Goal: Transaction & Acquisition: Book appointment/travel/reservation

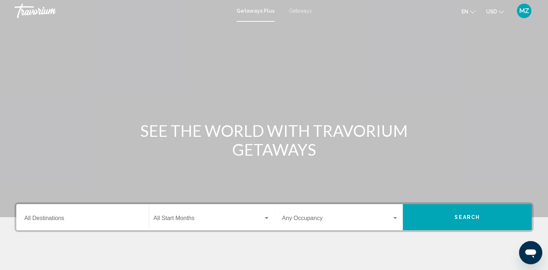
click at [500, 12] on icon "Change currency" at bounding box center [501, 11] width 5 height 5
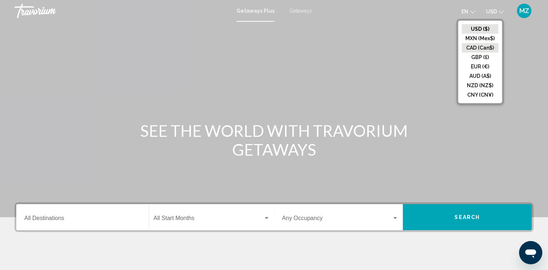
click at [476, 47] on button "CAD (Can$)" at bounding box center [480, 47] width 37 height 9
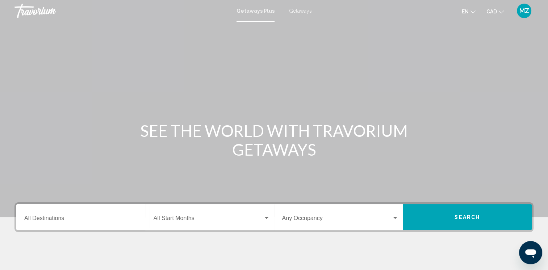
click at [301, 11] on span "Getaways" at bounding box center [300, 11] width 23 height 6
click at [42, 222] on input "Destination All Destinations" at bounding box center [82, 220] width 117 height 7
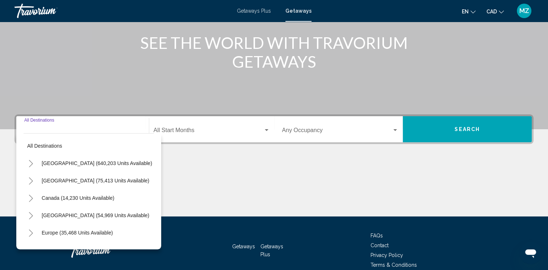
scroll to position [123, 0]
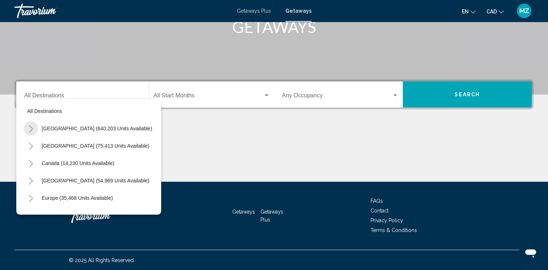
click at [30, 128] on icon "Toggle United States (640,203 units available)" at bounding box center [30, 128] width 5 height 7
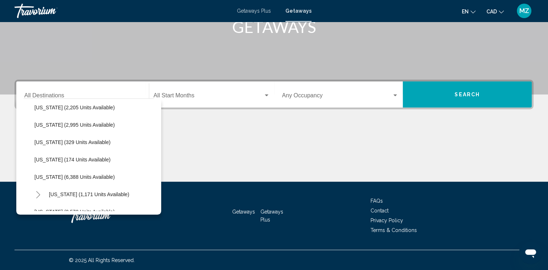
scroll to position [109, 0]
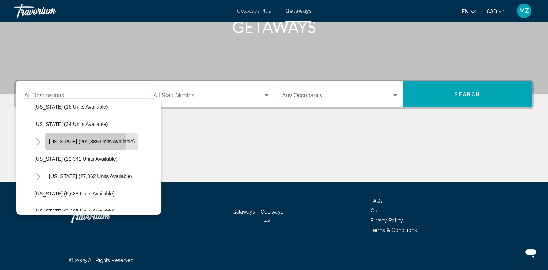
click at [82, 140] on span "[US_STATE] (202,885 units available)" at bounding box center [92, 142] width 86 height 6
type input "**********"
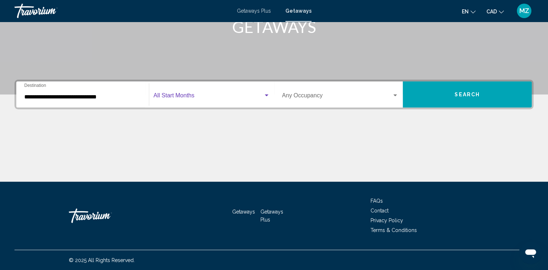
click at [265, 95] on div "Search widget" at bounding box center [267, 96] width 4 height 2
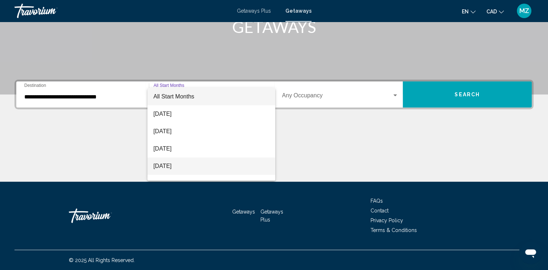
click at [192, 163] on span "[DATE]" at bounding box center [211, 166] width 116 height 17
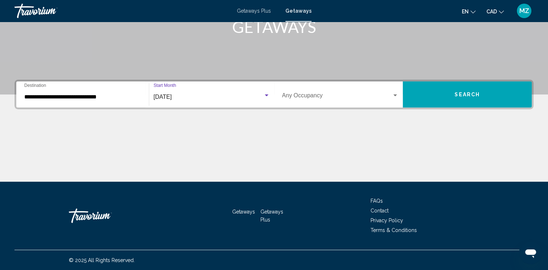
click at [327, 96] on span "Search widget" at bounding box center [337, 97] width 110 height 7
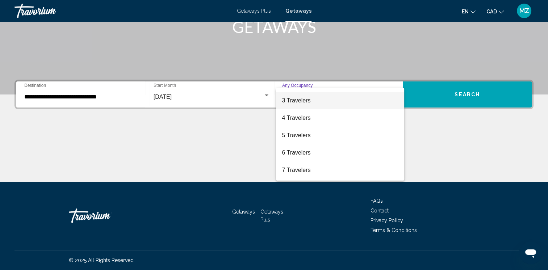
scroll to position [72, 0]
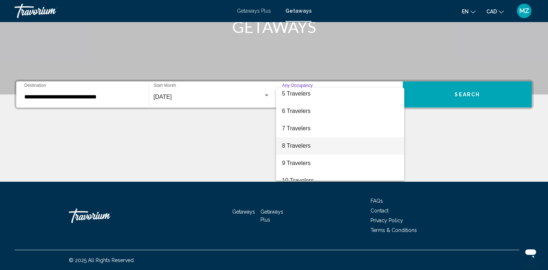
click at [300, 146] on span "8 Travelers" at bounding box center [340, 145] width 117 height 17
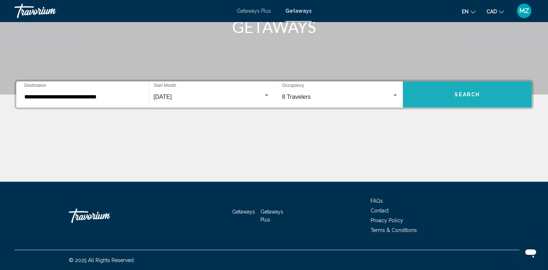
click at [486, 99] on button "Search" at bounding box center [467, 95] width 129 height 26
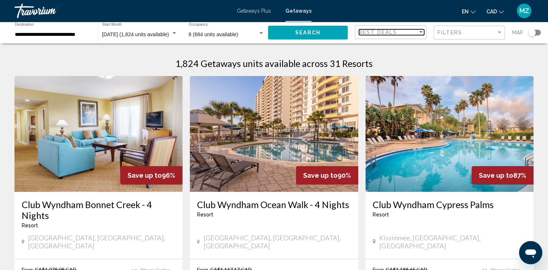
click at [412, 31] on div "Best Deals" at bounding box center [388, 32] width 59 height 6
click at [385, 49] on span "Lowest Price" at bounding box center [373, 48] width 29 height 6
click at [263, 32] on div "Search widget" at bounding box center [261, 33] width 7 height 6
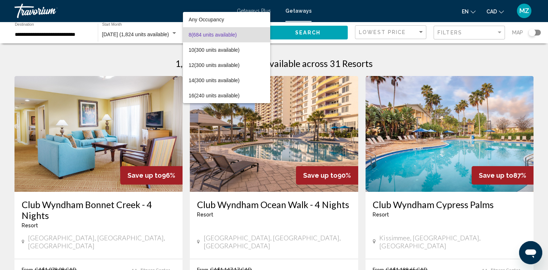
click at [232, 33] on span "8 (684 units available)" at bounding box center [227, 34] width 76 height 15
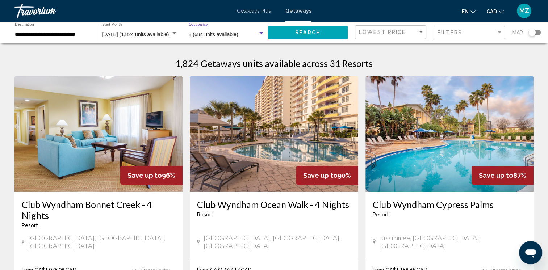
click at [208, 34] on span "8 (684 units available)" at bounding box center [214, 35] width 50 height 6
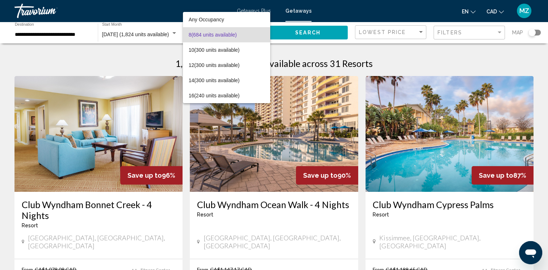
click at [120, 37] on div at bounding box center [274, 135] width 548 height 270
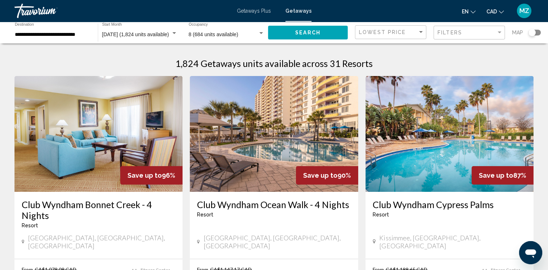
click at [51, 38] on div "**********" at bounding box center [53, 33] width 76 height 20
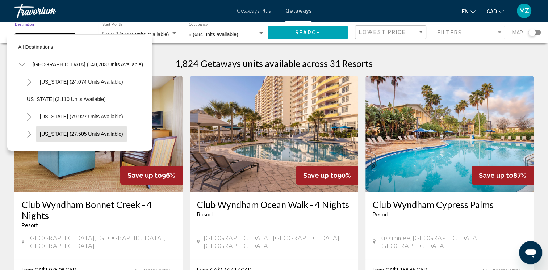
scroll to position [98, 0]
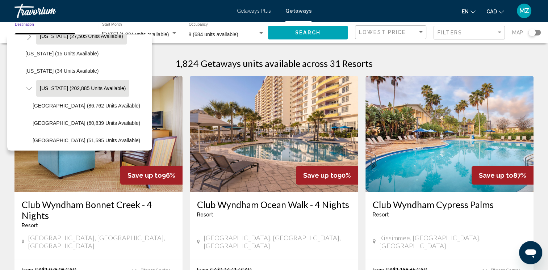
click at [59, 37] on span "[US_STATE] (27,505 units available)" at bounding box center [81, 36] width 83 height 6
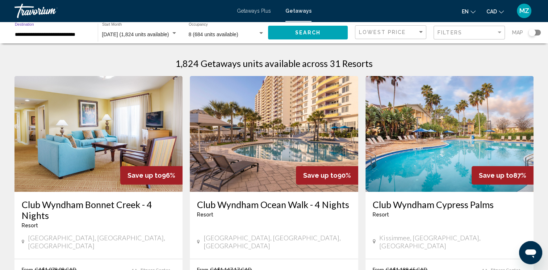
click at [246, 34] on div "8 (684 units available)" at bounding box center [223, 35] width 69 height 6
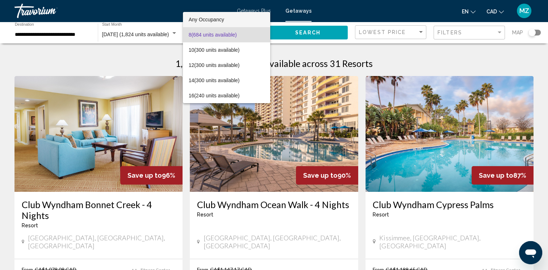
click at [211, 19] on span "Any Occupancy" at bounding box center [207, 20] width 36 height 6
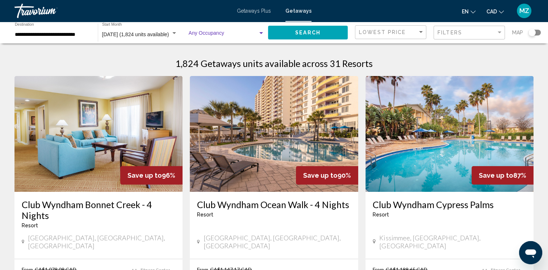
click at [261, 33] on div "Search widget" at bounding box center [261, 33] width 4 height 2
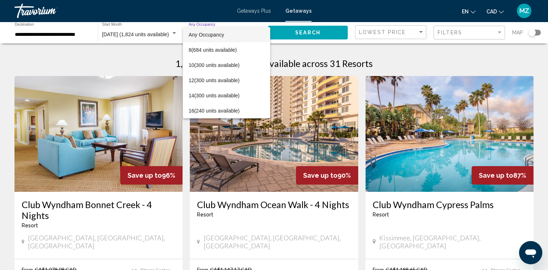
click at [214, 38] on span "Any Occupancy" at bounding box center [227, 34] width 76 height 15
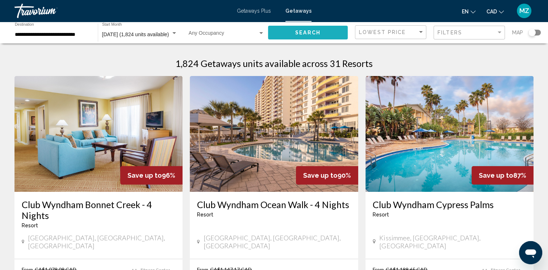
drag, startPoint x: 214, startPoint y: 38, endPoint x: 321, endPoint y: 34, distance: 107.7
click at [321, 34] on button "Search" at bounding box center [308, 32] width 80 height 13
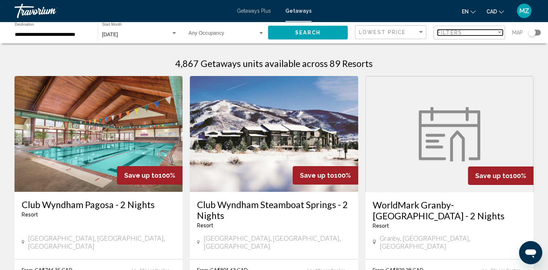
click at [464, 33] on div "Filters" at bounding box center [467, 33] width 59 height 6
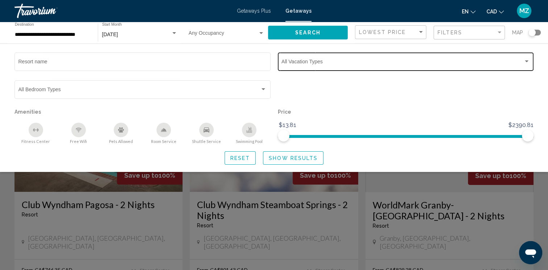
click at [297, 67] on div "Vacation Types All Vacation Types" at bounding box center [406, 61] width 249 height 20
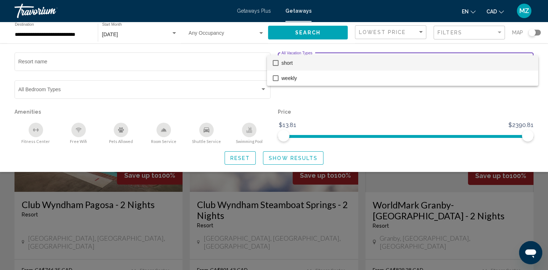
drag, startPoint x: 329, startPoint y: 96, endPoint x: 316, endPoint y: 92, distance: 13.3
click at [328, 95] on div at bounding box center [274, 135] width 548 height 270
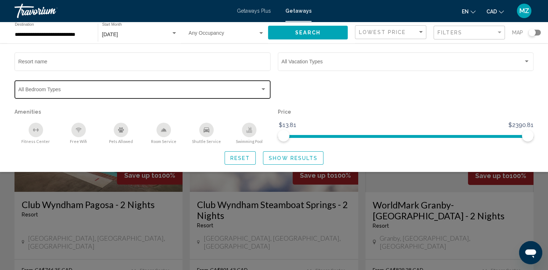
click at [261, 88] on div "Search widget" at bounding box center [263, 90] width 7 height 6
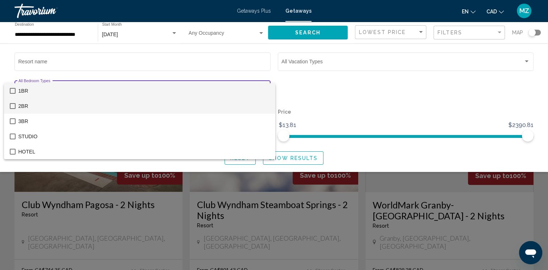
click at [12, 105] on mat-pseudo-checkbox at bounding box center [13, 106] width 6 height 6
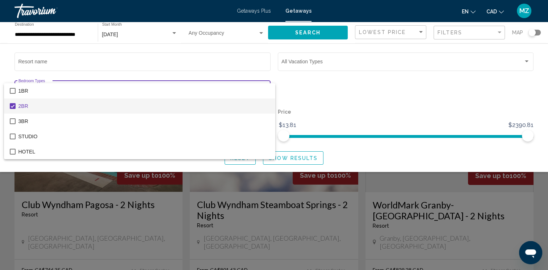
click at [364, 91] on div at bounding box center [274, 135] width 548 height 270
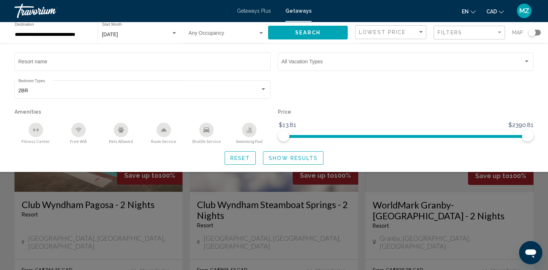
click at [286, 155] on span "Show Results" at bounding box center [293, 158] width 49 height 6
click at [291, 159] on span "Show Results" at bounding box center [293, 158] width 49 height 6
click at [311, 30] on span "Search" at bounding box center [307, 33] width 25 height 6
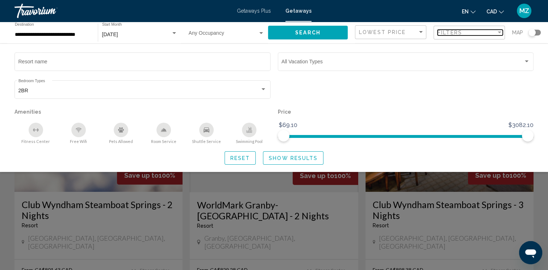
click at [445, 35] on span "Filters" at bounding box center [450, 33] width 25 height 6
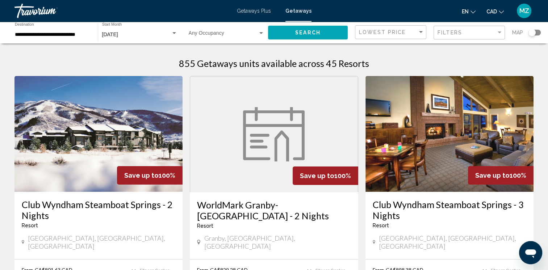
click at [37, 37] on input "**********" at bounding box center [53, 35] width 76 height 6
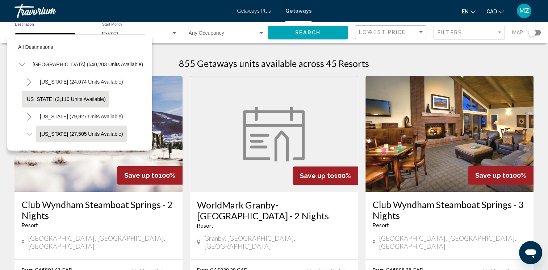
scroll to position [109, 0]
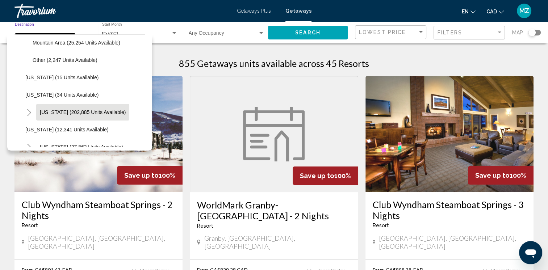
click at [49, 113] on span "[US_STATE] (202,885 units available)" at bounding box center [83, 112] width 86 height 6
type input "**********"
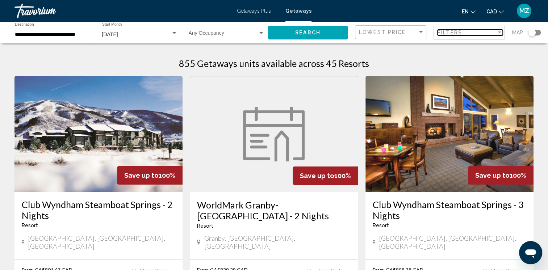
click at [455, 35] on span "Filters" at bounding box center [450, 33] width 25 height 6
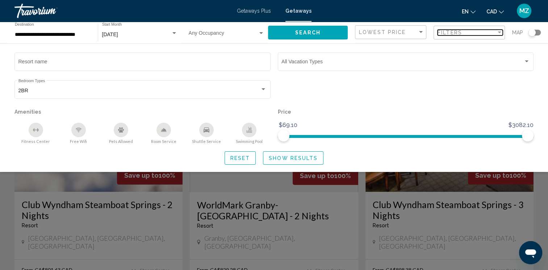
click at [454, 35] on span "Filters" at bounding box center [450, 33] width 25 height 6
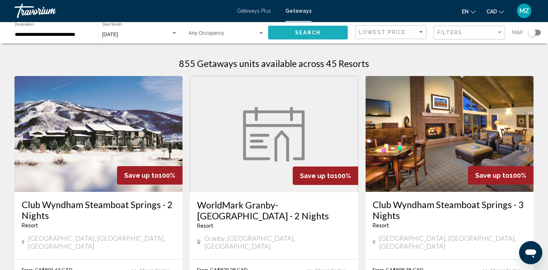
click at [315, 31] on span "Search" at bounding box center [307, 33] width 25 height 6
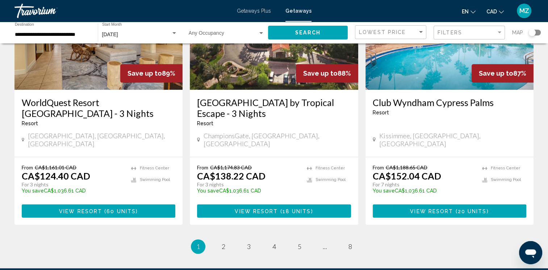
scroll to position [942, 0]
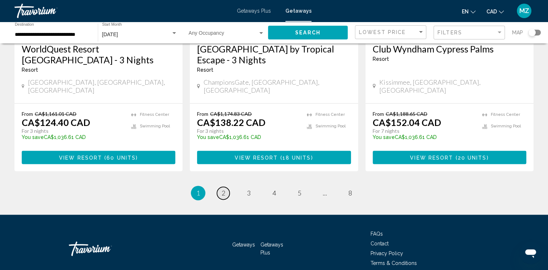
click at [223, 189] on span "2" at bounding box center [224, 193] width 4 height 8
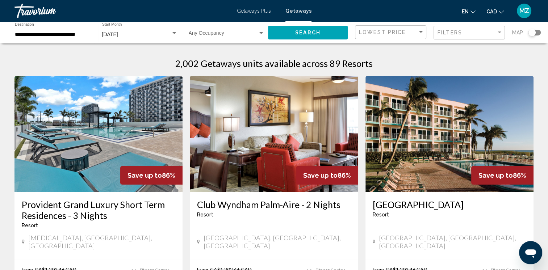
click at [430, 154] on img "Main content" at bounding box center [450, 134] width 168 height 116
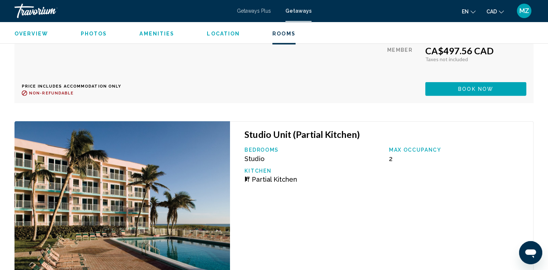
scroll to position [2029, 0]
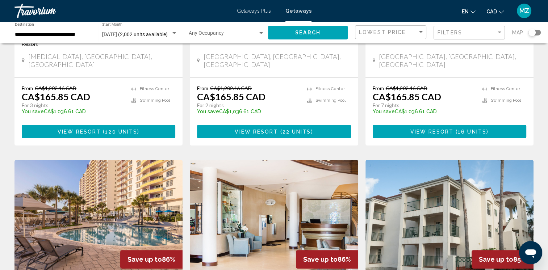
scroll to position [181, 0]
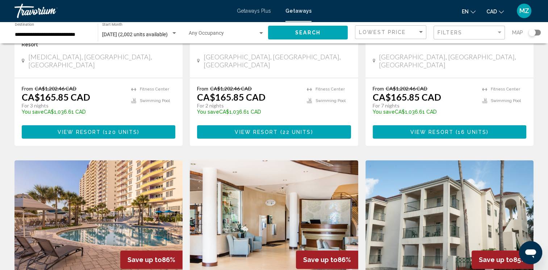
click at [251, 31] on div "Occupancy Any Occupancy" at bounding box center [227, 33] width 76 height 20
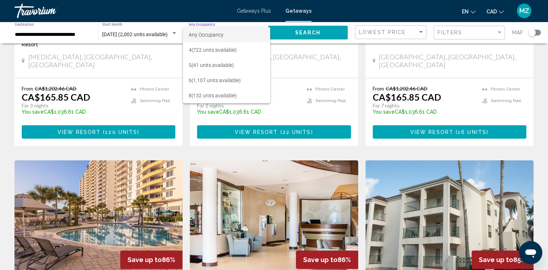
click at [449, 31] on div at bounding box center [274, 135] width 548 height 270
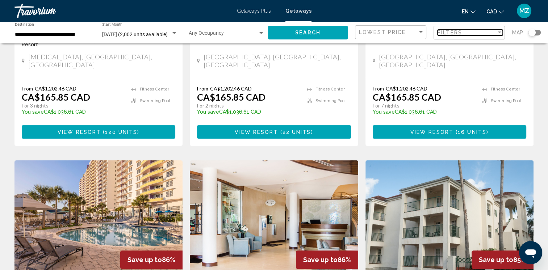
click at [452, 30] on span "Filters" at bounding box center [450, 33] width 25 height 6
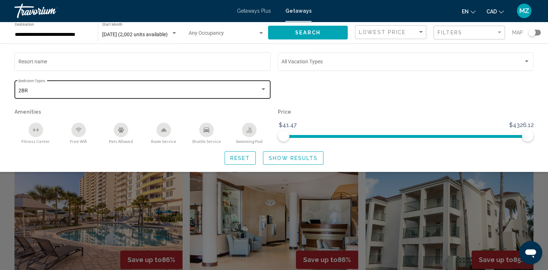
click at [40, 94] on div "2BR Bedroom Types All Bedroom Types" at bounding box center [142, 89] width 249 height 20
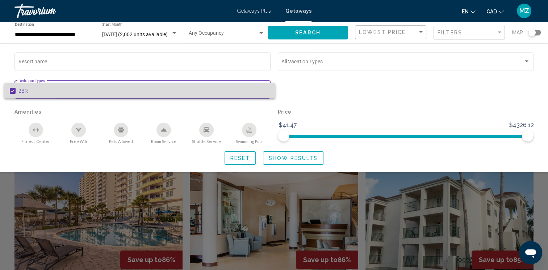
click at [28, 92] on span "2BR" at bounding box center [143, 90] width 251 height 15
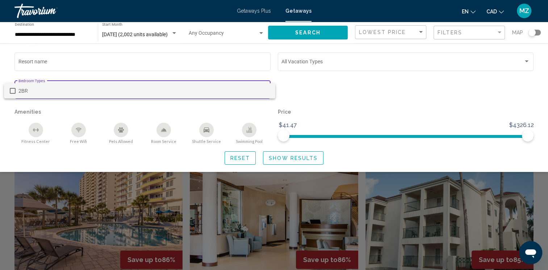
drag, startPoint x: 326, startPoint y: 93, endPoint x: 291, endPoint y: 91, distance: 34.9
click at [323, 92] on div at bounding box center [274, 135] width 548 height 270
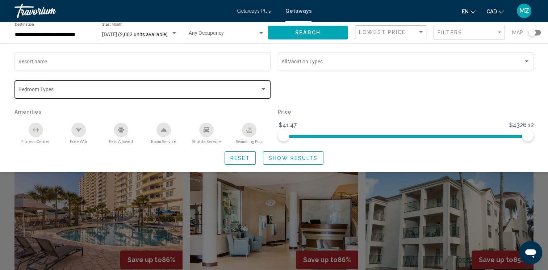
click at [250, 88] on div "Bedroom Types All Bedroom Types" at bounding box center [142, 89] width 249 height 20
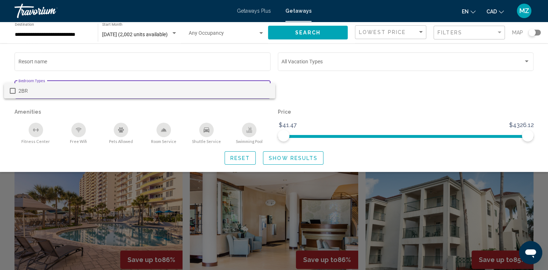
drag, startPoint x: 329, startPoint y: 89, endPoint x: 323, endPoint y: 88, distance: 6.3
click at [328, 87] on div at bounding box center [274, 135] width 548 height 270
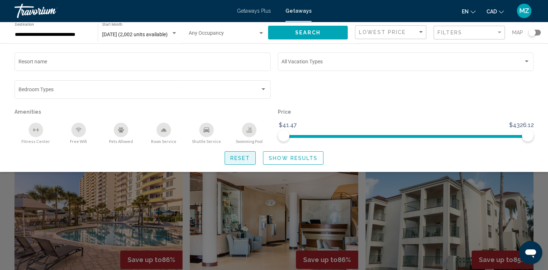
click at [232, 159] on span "Reset" at bounding box center [240, 158] width 20 height 6
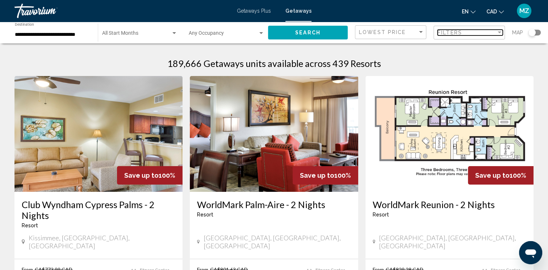
click at [492, 32] on div "Filters" at bounding box center [467, 33] width 59 height 6
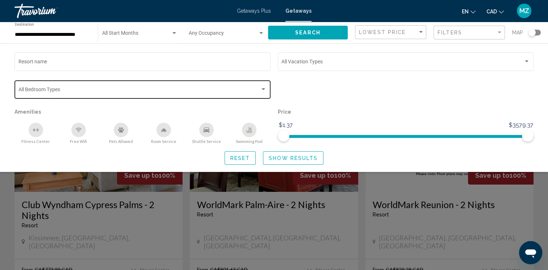
click at [91, 89] on span "Search widget" at bounding box center [139, 91] width 242 height 6
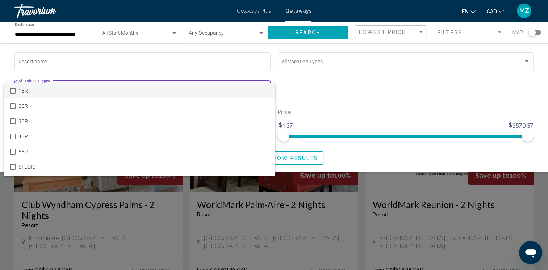
click at [21, 92] on span "1BR" at bounding box center [143, 90] width 251 height 15
click at [307, 158] on div at bounding box center [274, 135] width 548 height 270
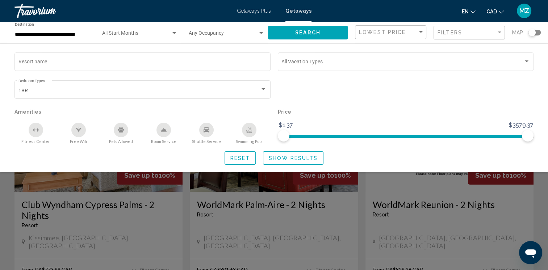
click at [301, 159] on span "Show Results" at bounding box center [293, 158] width 49 height 6
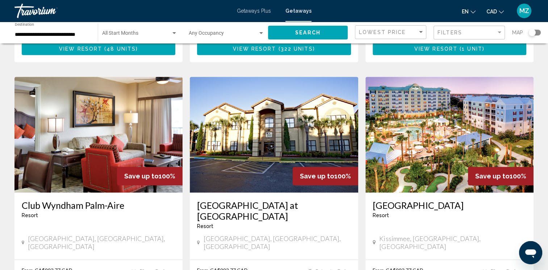
scroll to position [797, 0]
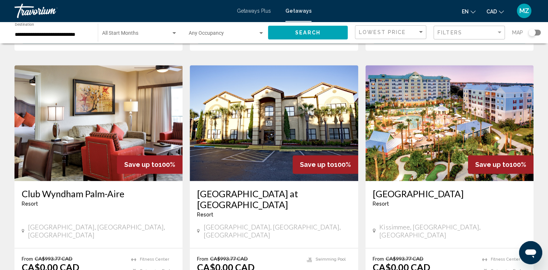
click at [73, 120] on img "Main content" at bounding box center [98, 123] width 168 height 116
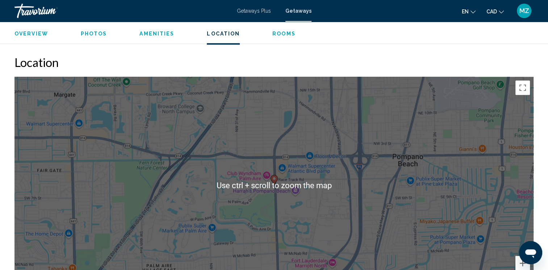
scroll to position [1015, 0]
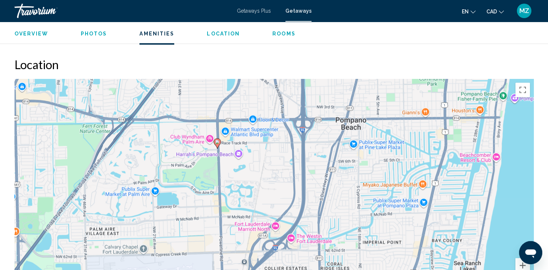
drag, startPoint x: 474, startPoint y: 223, endPoint x: 422, endPoint y: 186, distance: 63.6
click at [422, 186] on div "To activate drag with keyboard, press Alt + Enter. Once in keyboard drag state,…" at bounding box center [273, 187] width 519 height 217
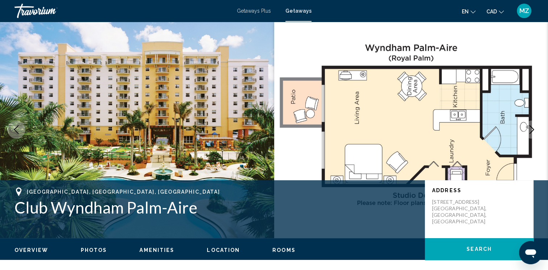
scroll to position [0, 0]
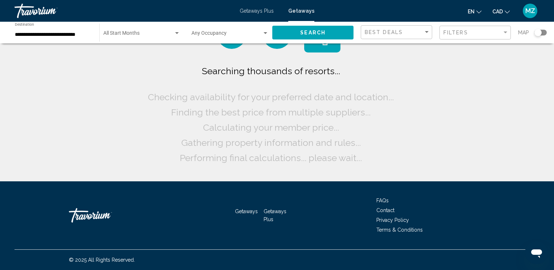
click at [124, 36] on span "Search widget" at bounding box center [138, 35] width 70 height 6
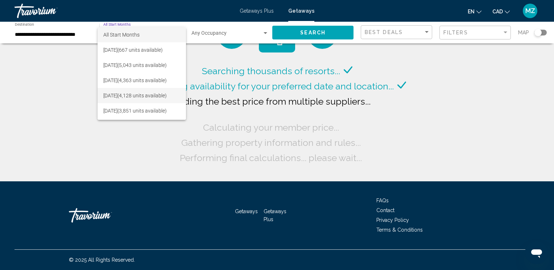
click at [136, 98] on span "[DATE] (4,128 units available)" at bounding box center [141, 95] width 77 height 15
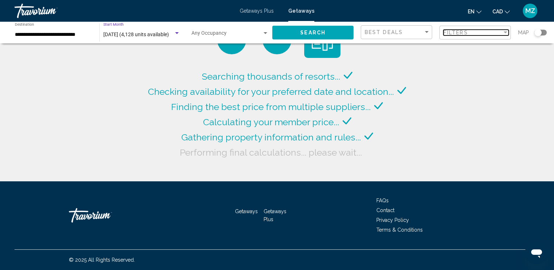
click at [472, 34] on div "Filters" at bounding box center [472, 33] width 59 height 6
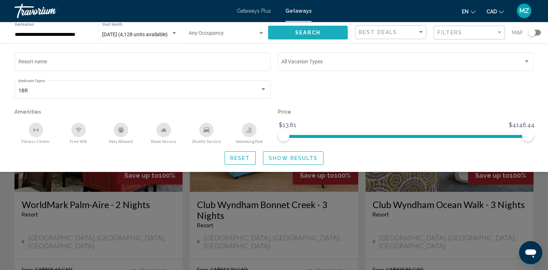
click at [300, 34] on span "Search" at bounding box center [307, 33] width 25 height 6
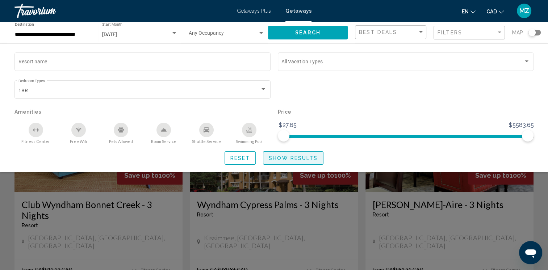
click at [289, 162] on button "Show Results" at bounding box center [293, 157] width 61 height 13
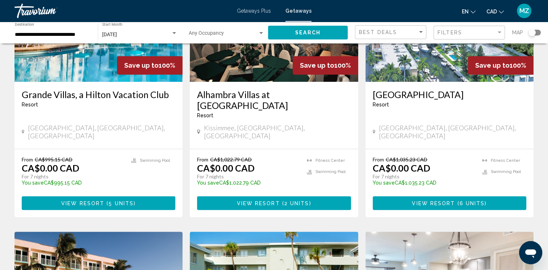
scroll to position [362, 0]
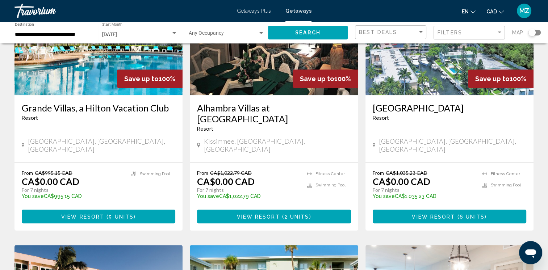
click at [466, 214] on span "6 units" at bounding box center [472, 217] width 25 height 6
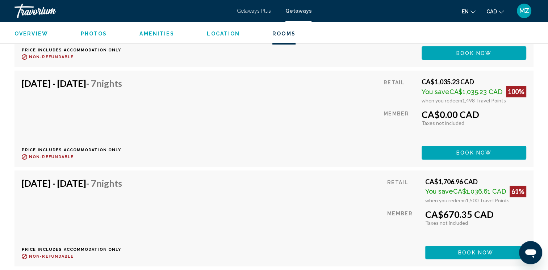
scroll to position [2925, 0]
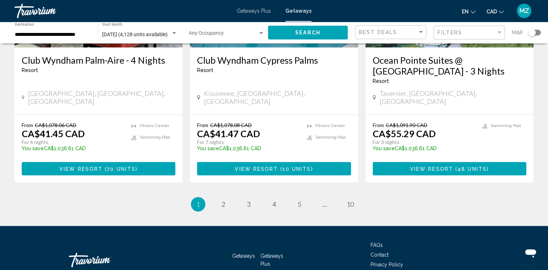
scroll to position [942, 0]
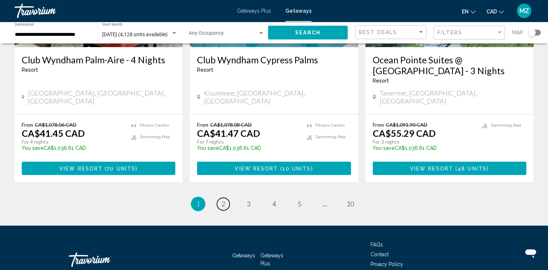
click at [224, 200] on span "2" at bounding box center [224, 204] width 4 height 8
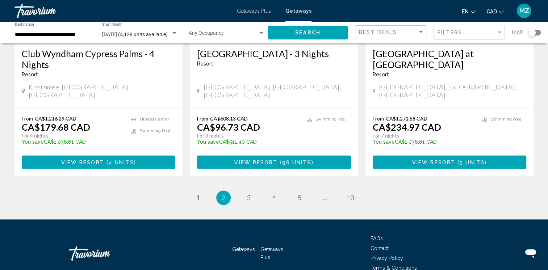
scroll to position [942, 0]
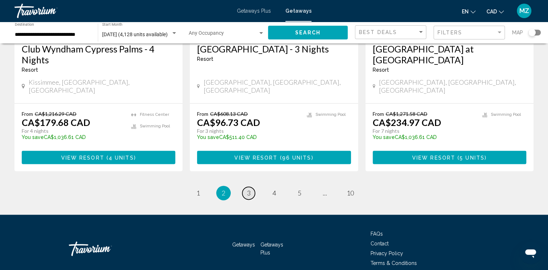
click at [247, 189] on span "3" at bounding box center [249, 193] width 4 height 8
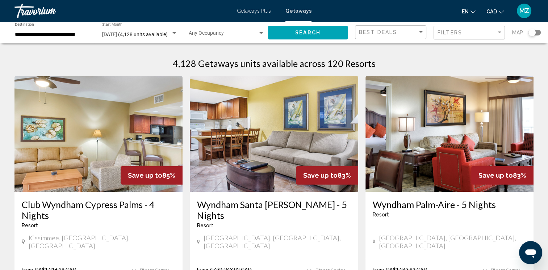
click at [396, 36] on div "Best Deals" at bounding box center [391, 32] width 65 height 13
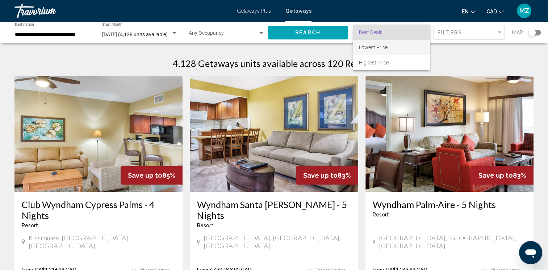
click at [378, 48] on span "Lowest Price" at bounding box center [373, 48] width 29 height 6
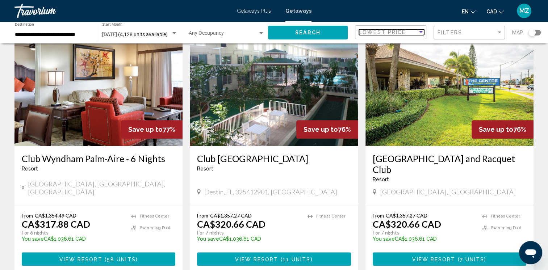
scroll to position [616, 0]
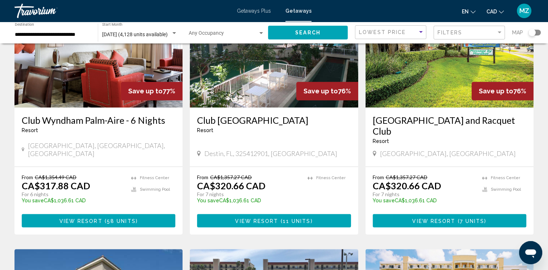
click at [89, 218] on span "View Resort" at bounding box center [80, 221] width 43 height 6
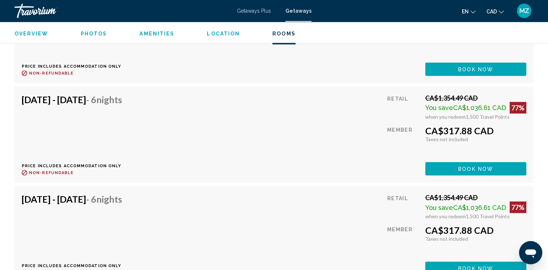
scroll to position [1812, 0]
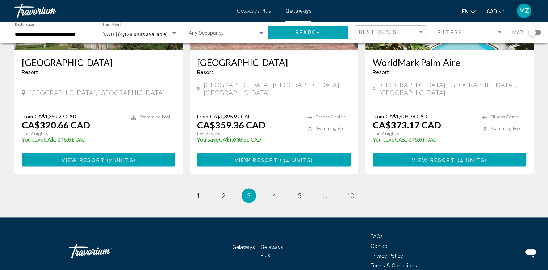
scroll to position [953, 0]
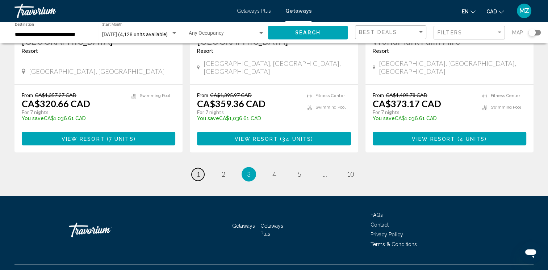
click at [195, 168] on link "page 1" at bounding box center [198, 174] width 13 height 13
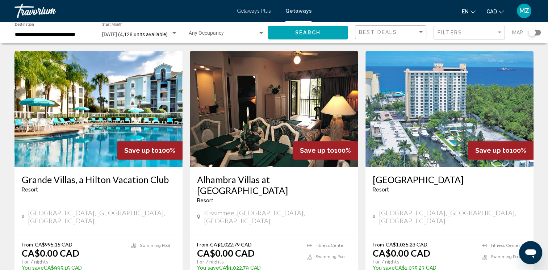
scroll to position [290, 0]
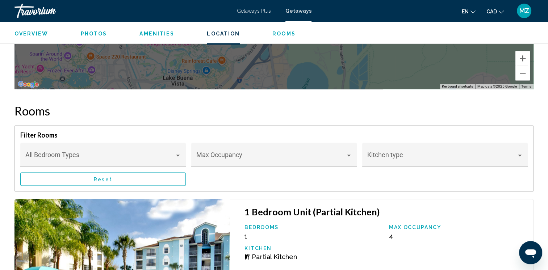
scroll to position [978, 0]
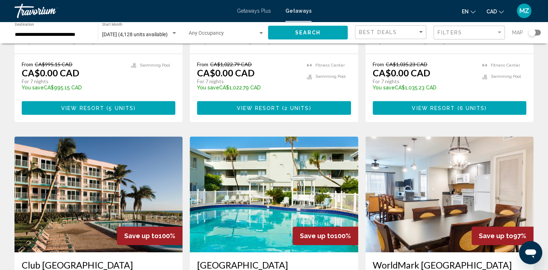
scroll to position [362, 0]
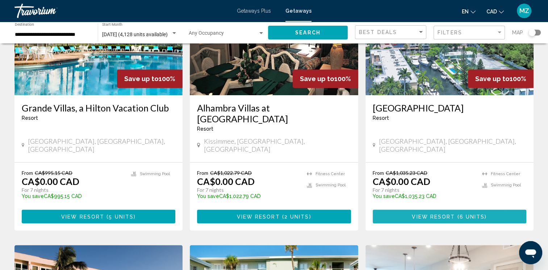
click at [424, 210] on button "View Resort ( 6 units )" at bounding box center [450, 216] width 154 height 13
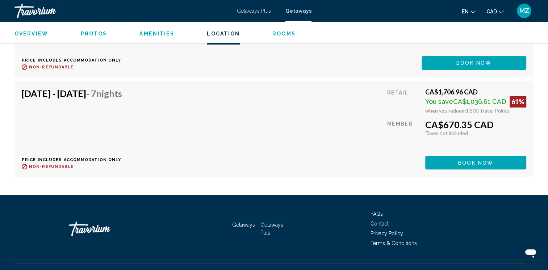
scroll to position [2925, 0]
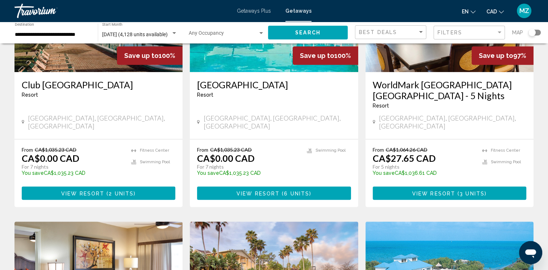
scroll to position [652, 0]
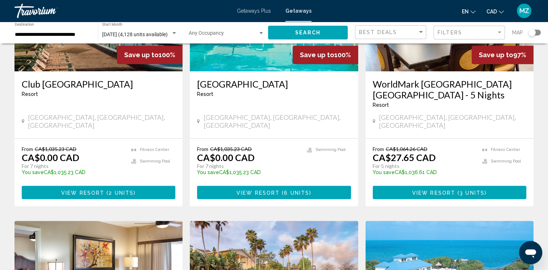
click at [282, 190] on span "( 6 units )" at bounding box center [296, 193] width 32 height 6
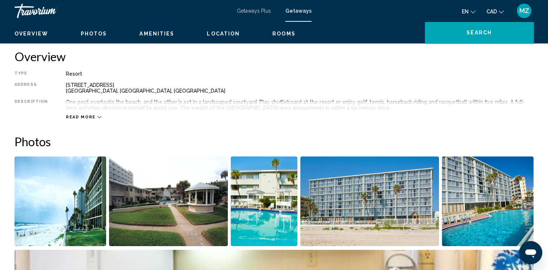
scroll to position [145, 0]
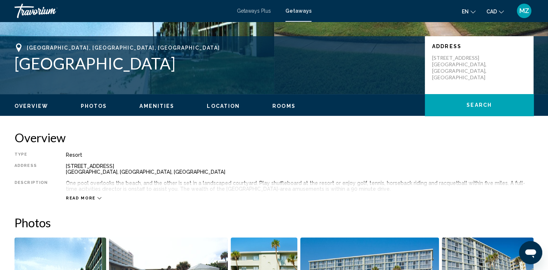
click at [82, 197] on span "Read more" at bounding box center [81, 198] width 30 height 5
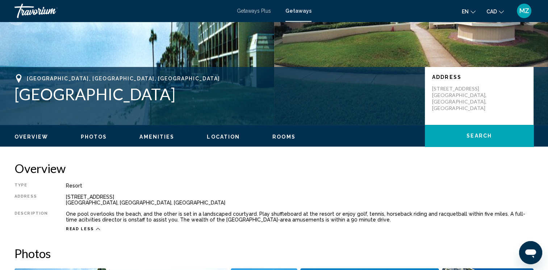
scroll to position [72, 0]
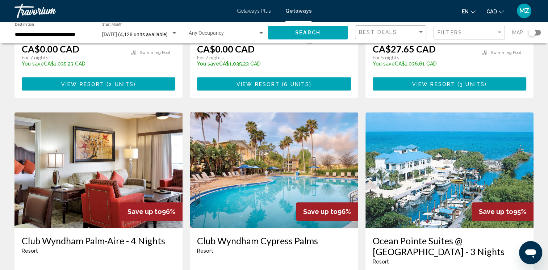
scroll to position [906, 0]
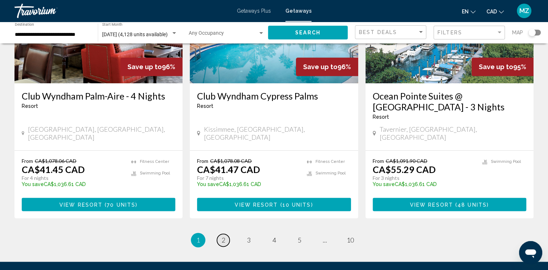
click at [220, 234] on link "page 2" at bounding box center [223, 240] width 13 height 13
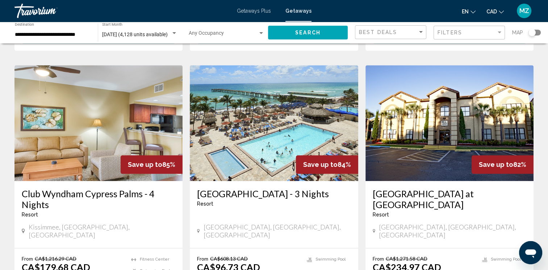
scroll to position [942, 0]
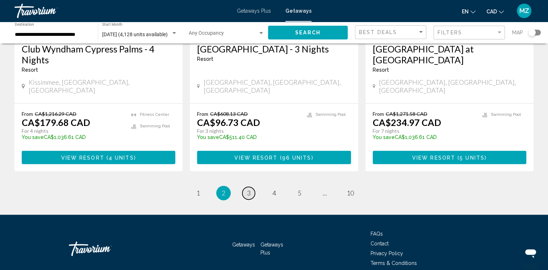
click at [250, 189] on span "3" at bounding box center [249, 193] width 4 height 8
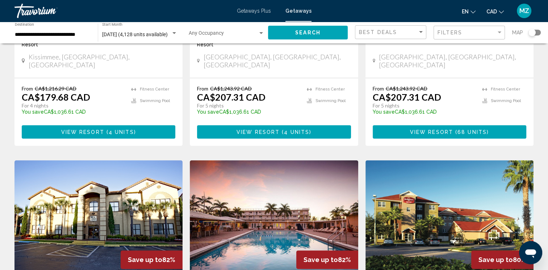
scroll to position [72, 0]
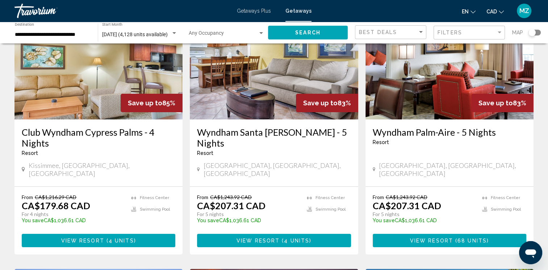
click at [290, 238] on span "4 units" at bounding box center [296, 241] width 25 height 6
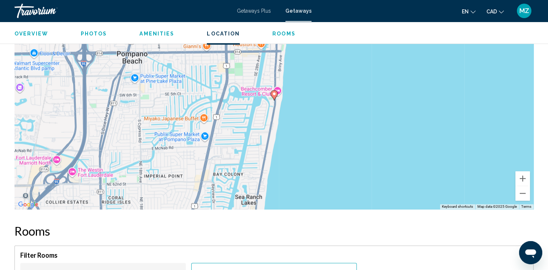
scroll to position [1051, 0]
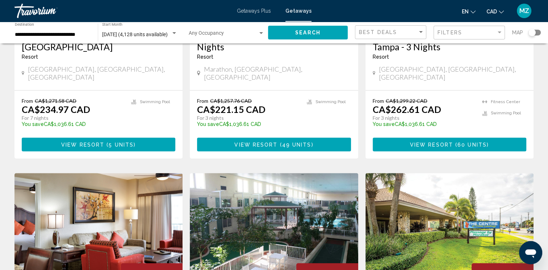
scroll to position [435, 0]
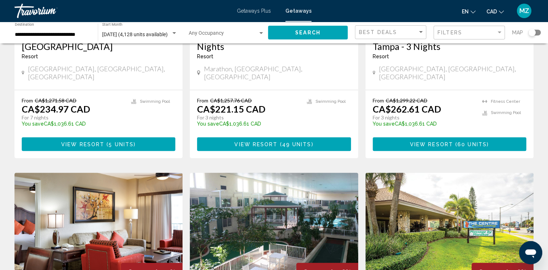
click at [362, 142] on div "Save up to 85% Club Wyndham Cypress Palms - 4 Nights Resort - This is an adults…" at bounding box center [274, 163] width 526 height 1044
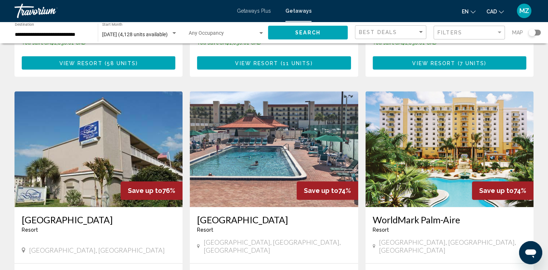
scroll to position [870, 0]
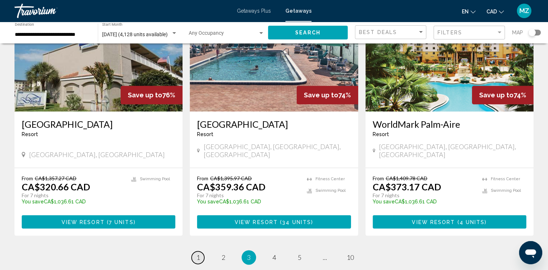
click at [197, 254] on span "1" at bounding box center [198, 258] width 4 height 8
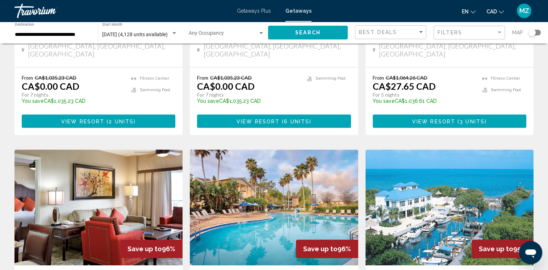
scroll to position [652, 0]
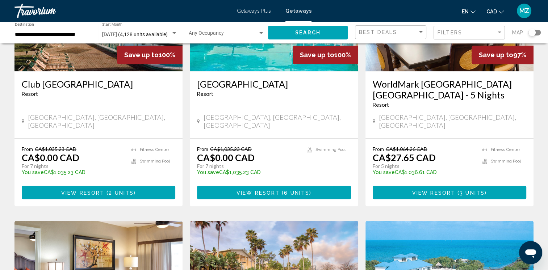
click at [94, 186] on button "View Resort ( 2 units )" at bounding box center [99, 192] width 154 height 13
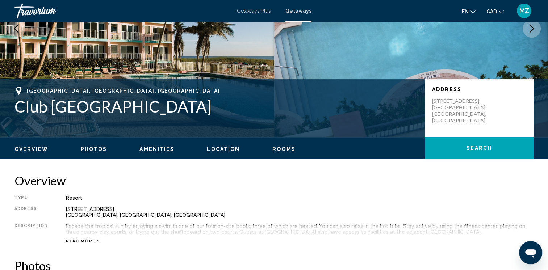
scroll to position [145, 0]
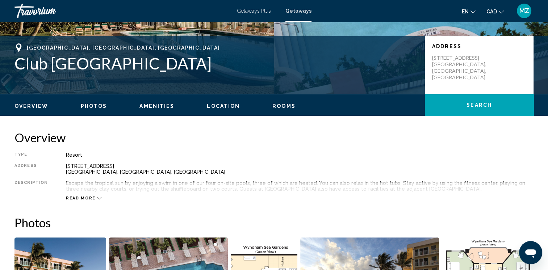
click at [74, 197] on span "Read more" at bounding box center [81, 198] width 30 height 5
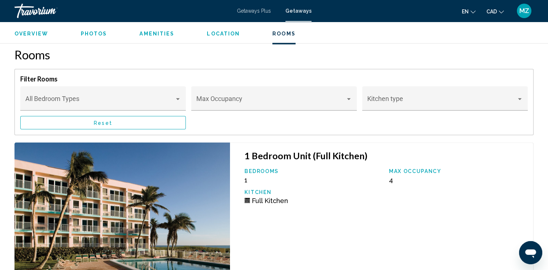
scroll to position [1268, 0]
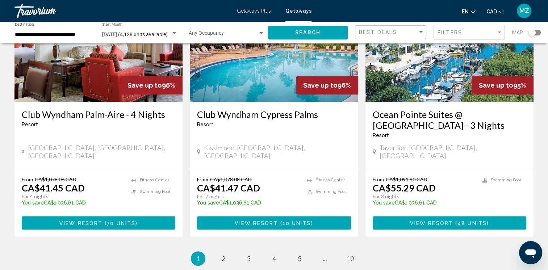
scroll to position [942, 0]
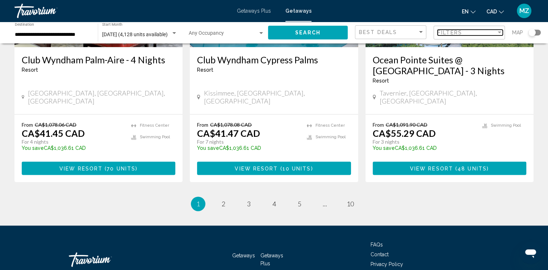
click at [452, 33] on span "Filters" at bounding box center [450, 33] width 25 height 6
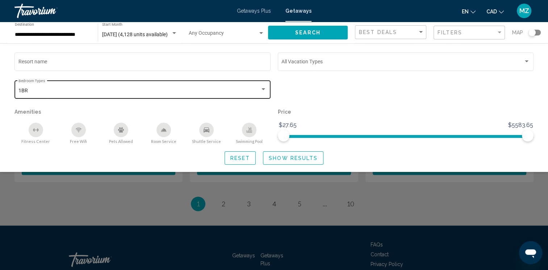
click at [162, 94] on div "1BR Bedroom Types All Bedroom Types" at bounding box center [142, 89] width 249 height 20
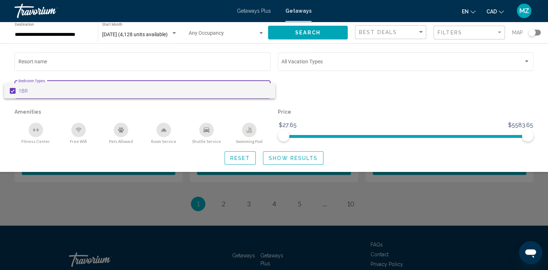
click at [13, 93] on mat-pseudo-checkbox at bounding box center [13, 91] width 6 height 6
click at [277, 157] on div at bounding box center [274, 135] width 548 height 270
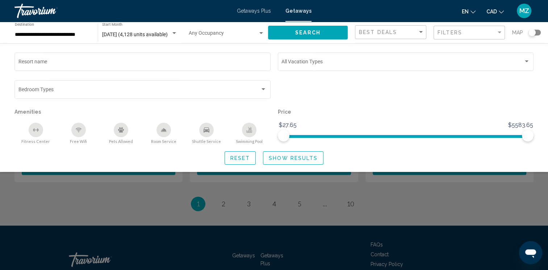
click at [287, 159] on span "Show Results" at bounding box center [293, 158] width 49 height 6
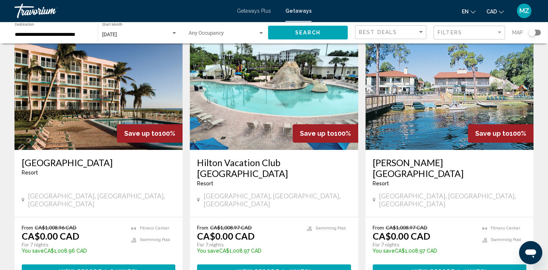
scroll to position [870, 0]
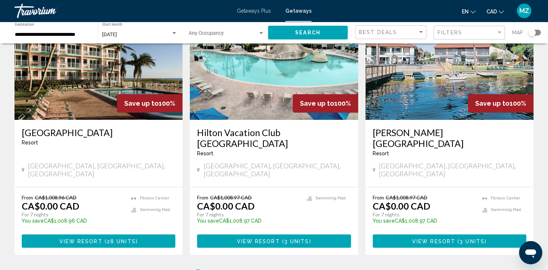
click at [66, 238] on span "View Resort" at bounding box center [80, 241] width 43 height 6
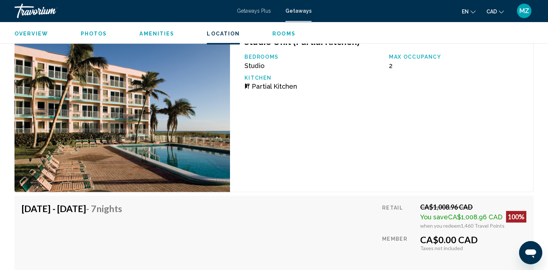
scroll to position [2065, 0]
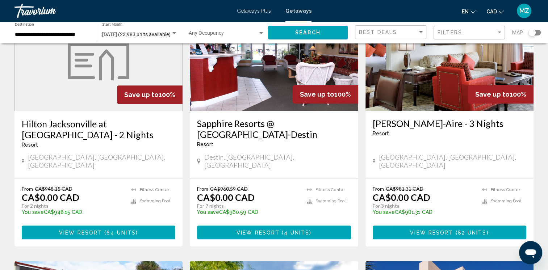
scroll to position [254, 0]
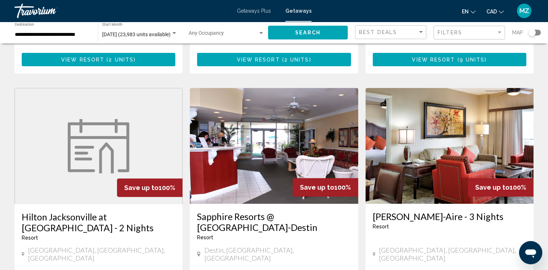
click at [244, 149] on img "Main content" at bounding box center [274, 146] width 168 height 116
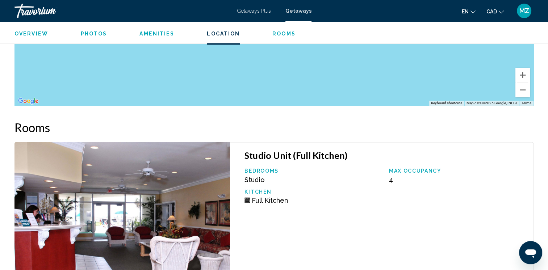
scroll to position [1232, 0]
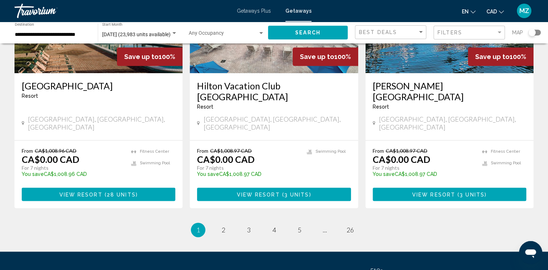
scroll to position [917, 0]
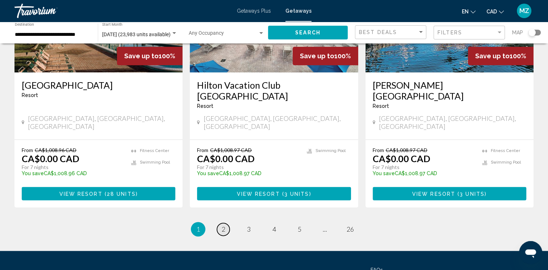
click at [220, 223] on link "page 2" at bounding box center [223, 229] width 13 height 13
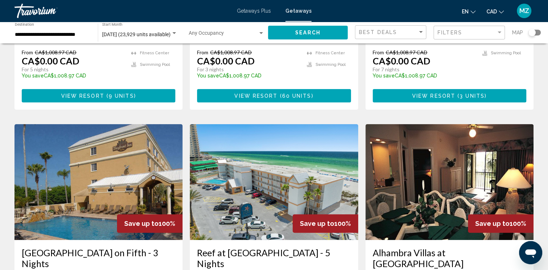
scroll to position [326, 0]
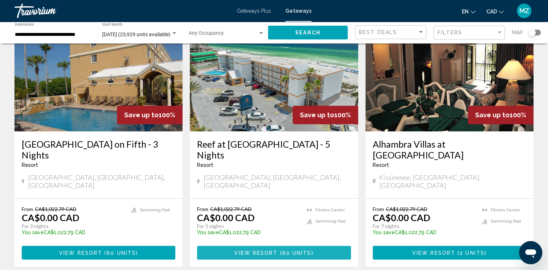
click at [280, 246] on button "View Resort ( 60 units )" at bounding box center [274, 252] width 154 height 13
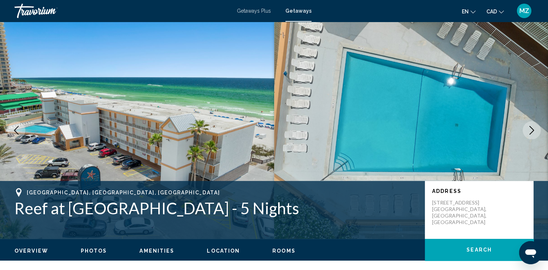
scroll to position [36, 0]
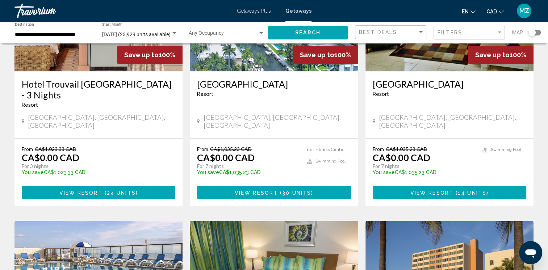
scroll to position [797, 0]
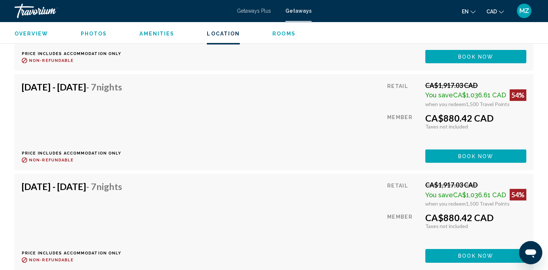
scroll to position [2246, 0]
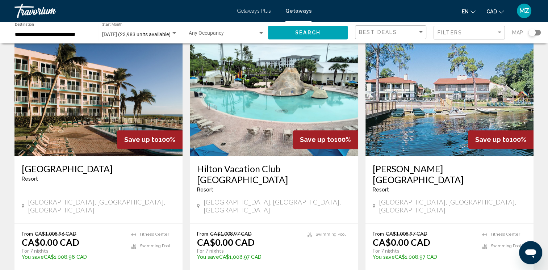
scroll to position [953, 0]
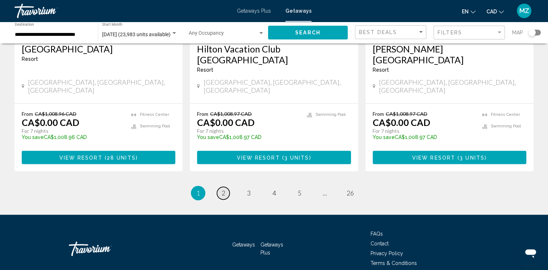
click at [223, 189] on span "2" at bounding box center [224, 193] width 4 height 8
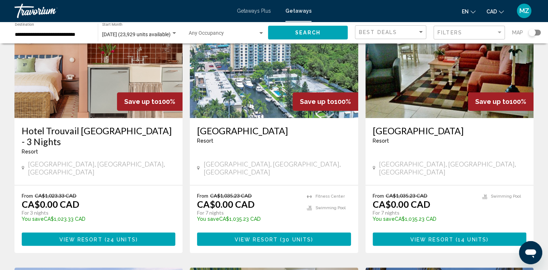
scroll to position [605, 0]
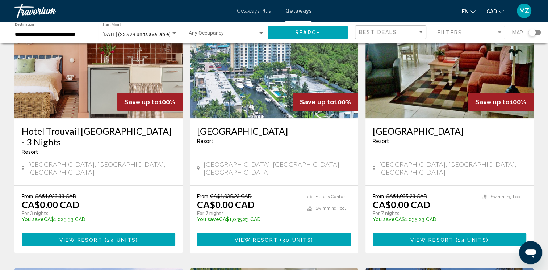
click at [435, 73] on img "Main content" at bounding box center [450, 61] width 168 height 116
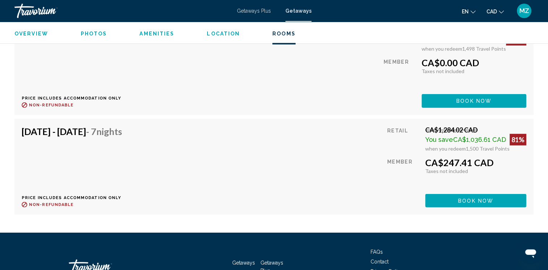
scroll to position [1891, 0]
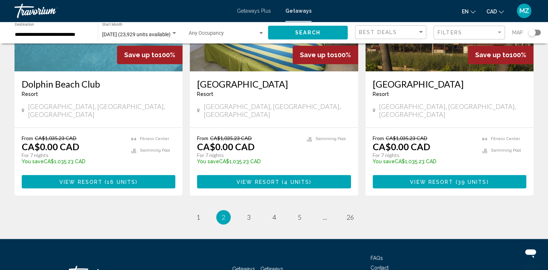
scroll to position [931, 0]
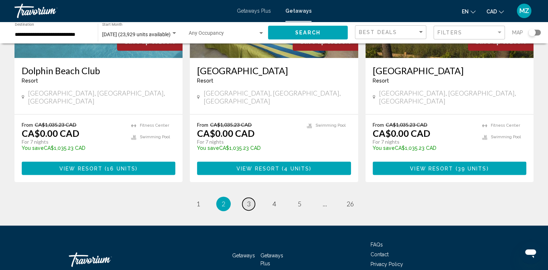
drag, startPoint x: 248, startPoint y: 162, endPoint x: 261, endPoint y: 160, distance: 13.2
click at [248, 200] on span "3" at bounding box center [249, 204] width 4 height 8
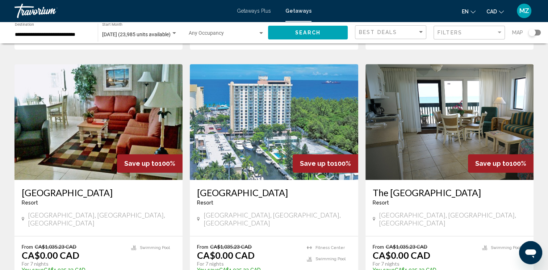
scroll to position [290, 0]
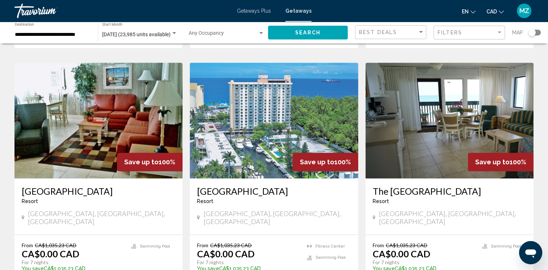
click at [422, 159] on img "Main content" at bounding box center [450, 121] width 168 height 116
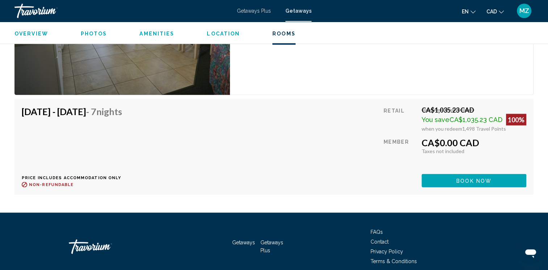
scroll to position [1339, 0]
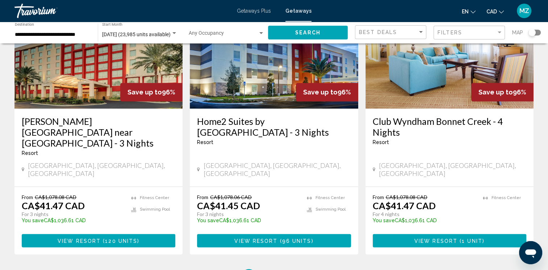
scroll to position [942, 0]
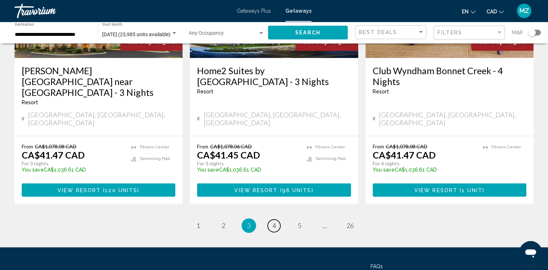
click at [273, 222] on span "4" at bounding box center [274, 226] width 4 height 8
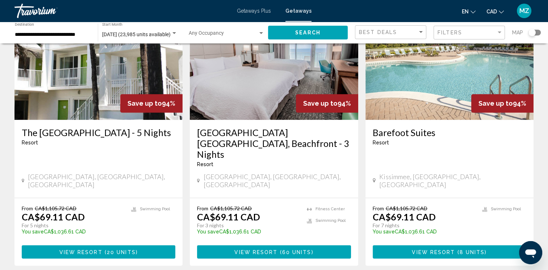
scroll to position [906, 0]
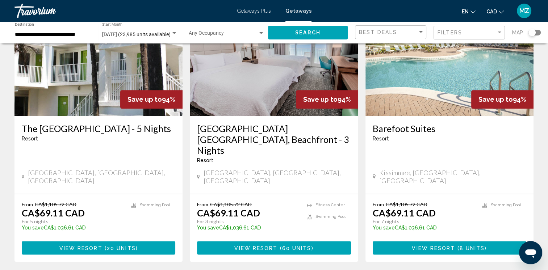
click at [103, 245] on span "Main content" at bounding box center [104, 248] width 2 height 6
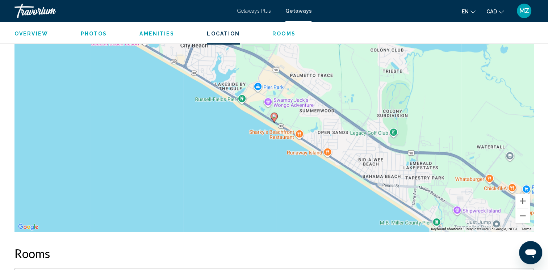
scroll to position [749, 0]
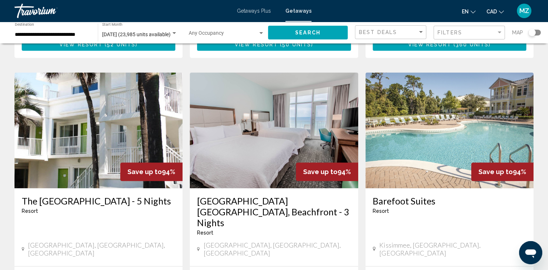
scroll to position [953, 0]
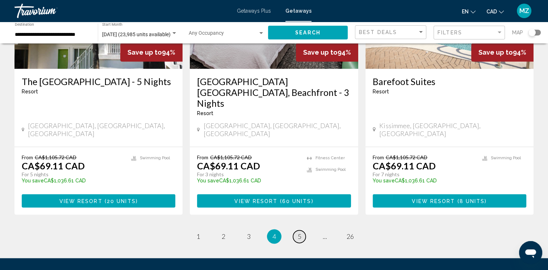
click at [301, 233] on span "5" at bounding box center [300, 237] width 4 height 8
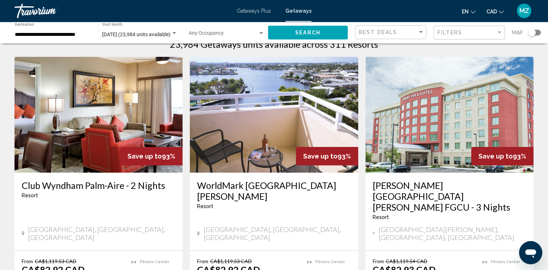
scroll to position [36, 0]
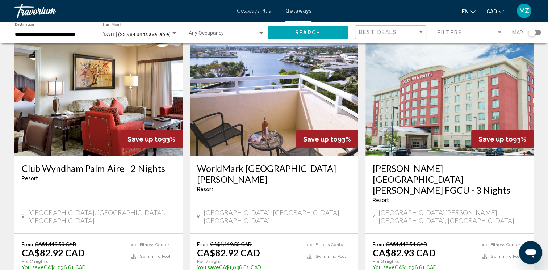
click at [290, 113] on img "Main content" at bounding box center [274, 98] width 168 height 116
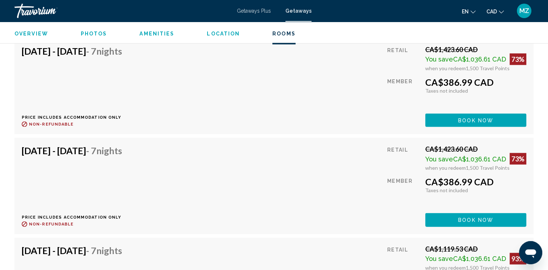
scroll to position [1655, 0]
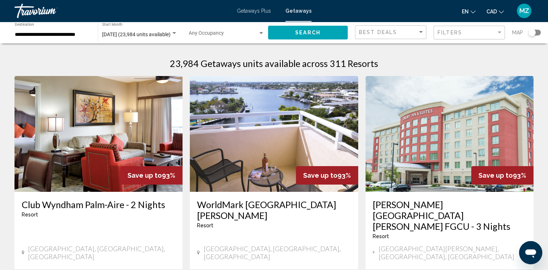
click at [463, 37] on div "Filters" at bounding box center [470, 32] width 65 height 13
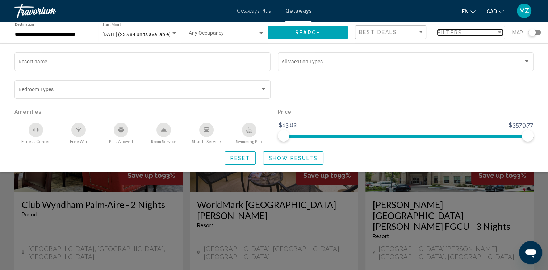
click at [482, 30] on div "Filters" at bounding box center [467, 33] width 59 height 6
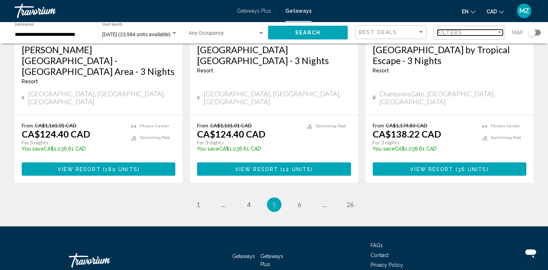
scroll to position [953, 0]
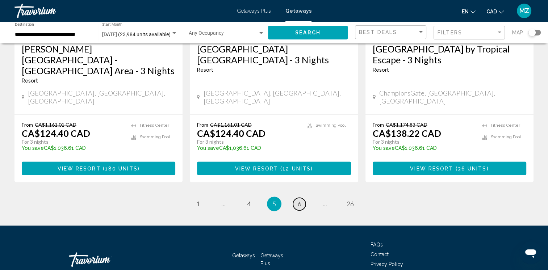
click at [300, 200] on span "6" at bounding box center [300, 204] width 4 height 8
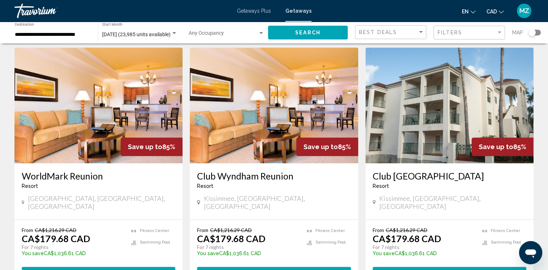
scroll to position [833, 0]
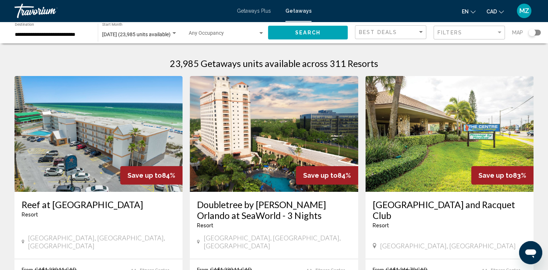
click at [440, 171] on img "Main content" at bounding box center [450, 134] width 168 height 116
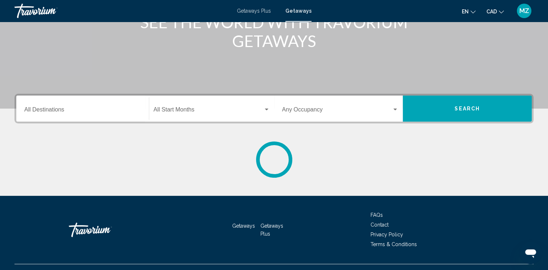
scroll to position [123, 0]
